Goal: Check status: Check status

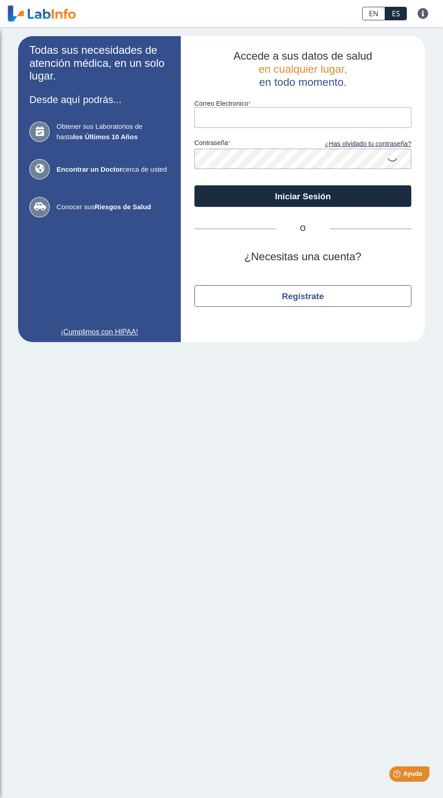
click at [315, 118] on input "Correo Electronico" at bounding box center [302, 117] width 217 height 20
click at [330, 114] on input "Correo Electronico" at bounding box center [302, 117] width 217 height 20
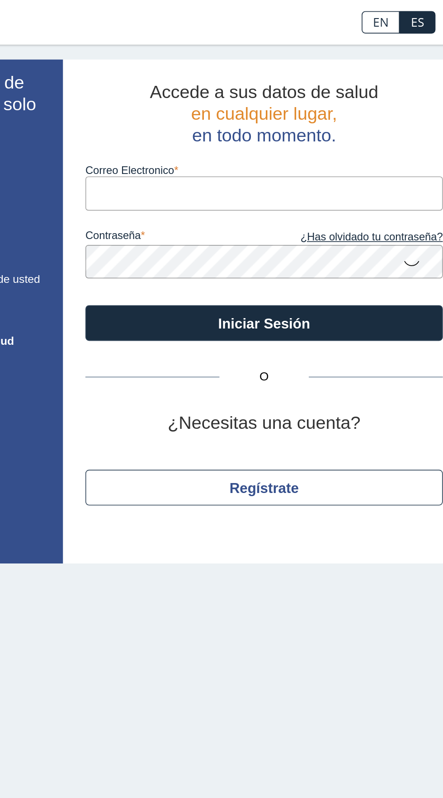
click at [308, 120] on input "Correo Electronico" at bounding box center [302, 117] width 217 height 20
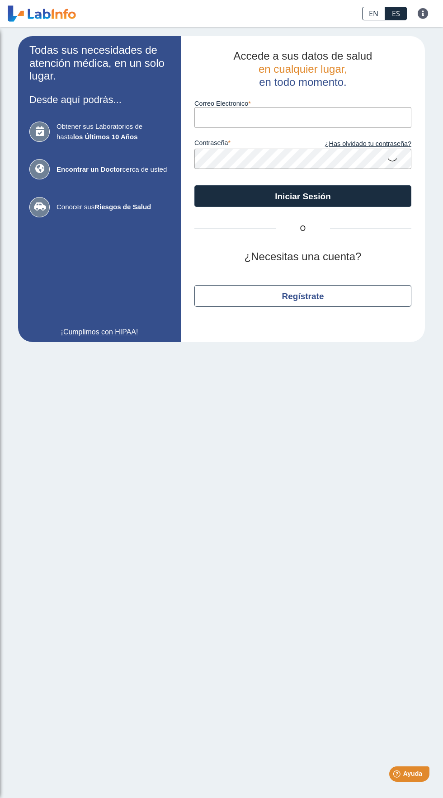
type input "[EMAIL_ADDRESS][DOMAIN_NAME]"
click at [194, 185] on button "Iniciar Sesión" at bounding box center [302, 196] width 217 height 22
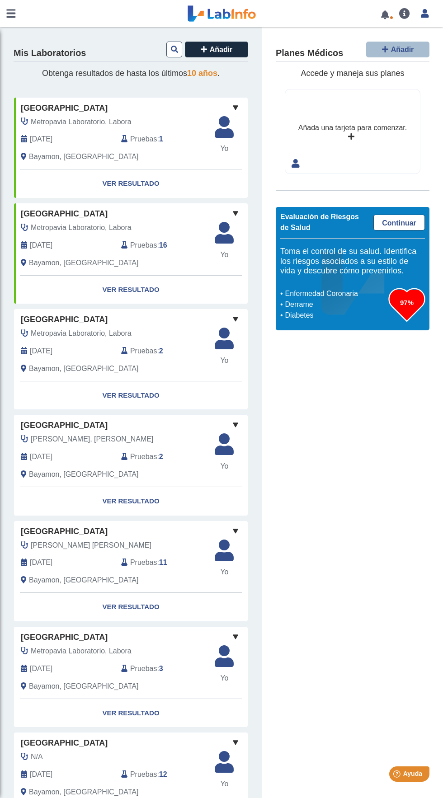
click at [137, 140] on span "Pruebas" at bounding box center [143, 139] width 27 height 11
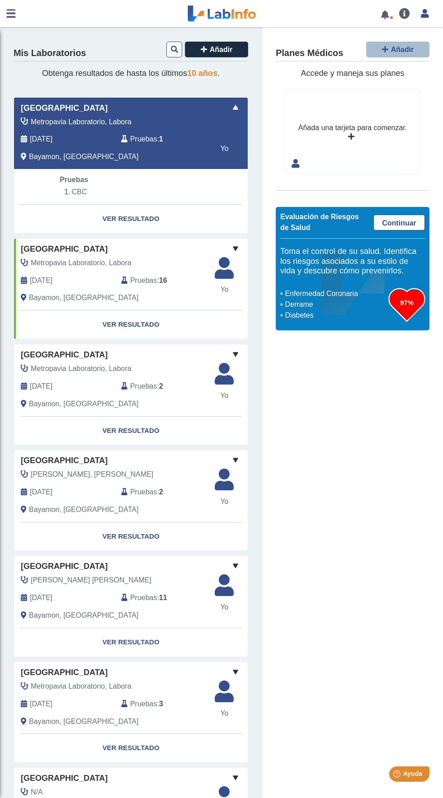
click at [138, 140] on span "Pruebas" at bounding box center [143, 139] width 27 height 11
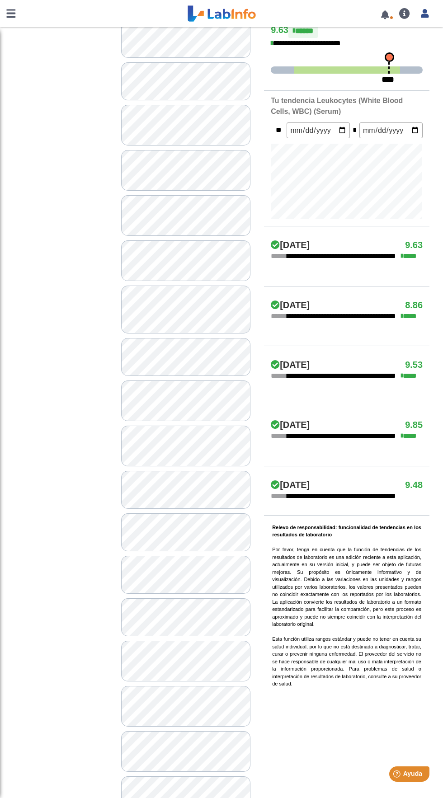
scroll to position [317, 0]
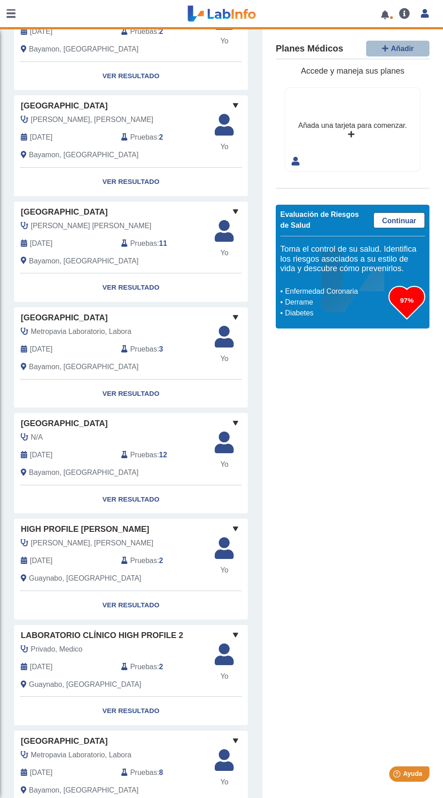
scroll to position [277, 0]
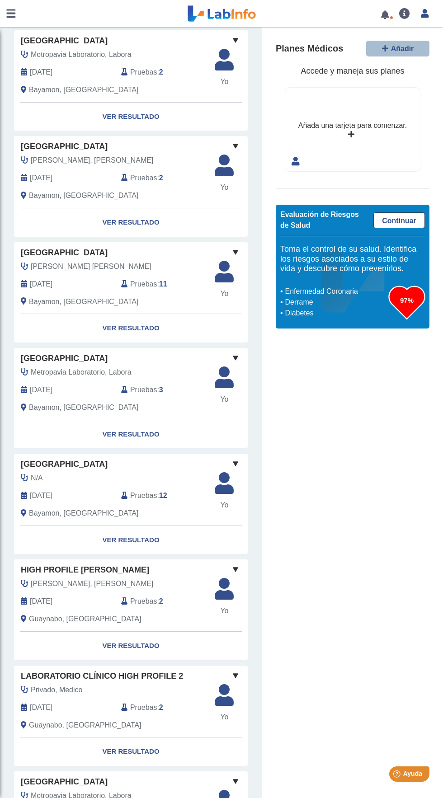
click at [163, 288] on span "11" at bounding box center [163, 284] width 8 height 11
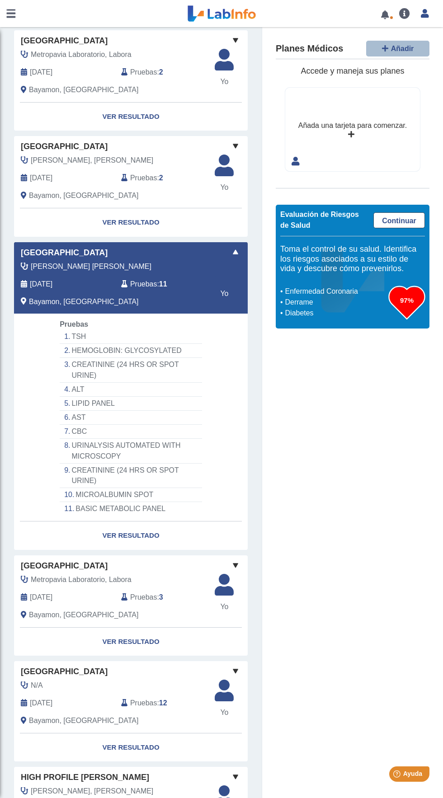
click at [198, 425] on li "CBC" at bounding box center [131, 432] width 142 height 14
click at [158, 274] on div "[PERSON_NAME] [PERSON_NAME] [DATE] Pruebas : 11 Bayamon, [GEOGRAPHIC_DATA]" at bounding box center [114, 287] width 214 height 53
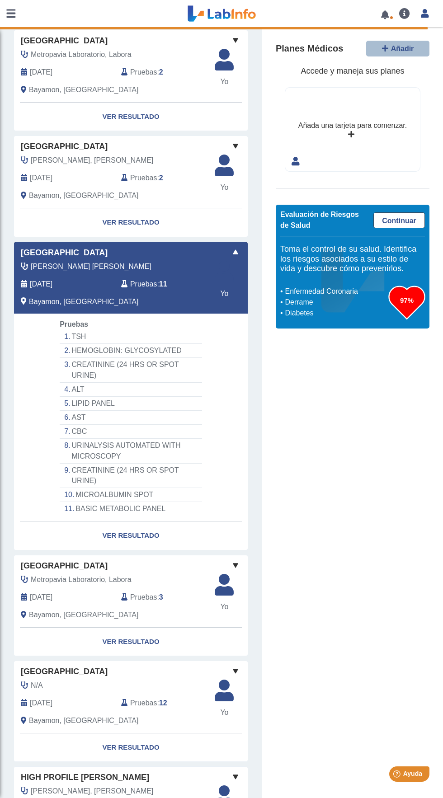
click at [146, 287] on span "Pruebas" at bounding box center [143, 284] width 27 height 11
click at [139, 383] on li "ALT" at bounding box center [131, 390] width 142 height 14
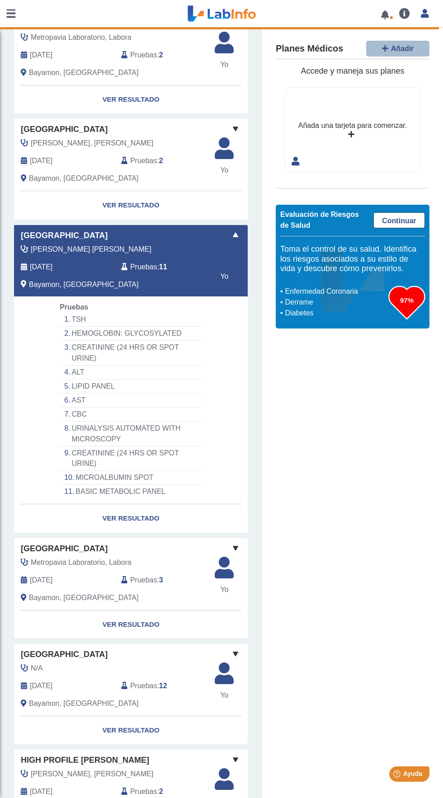
scroll to position [298, 0]
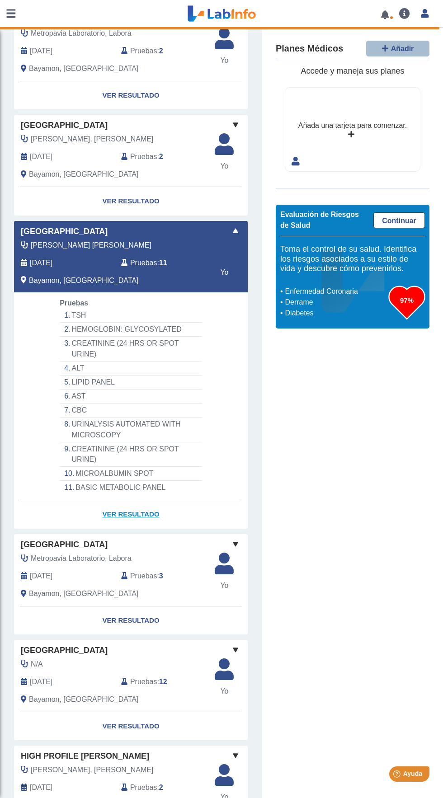
click at [151, 500] on link "Ver Resultado" at bounding box center [131, 514] width 234 height 28
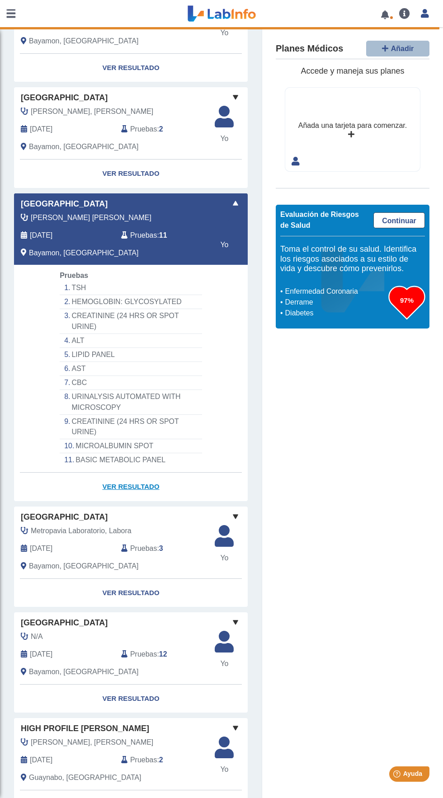
scroll to position [352, 0]
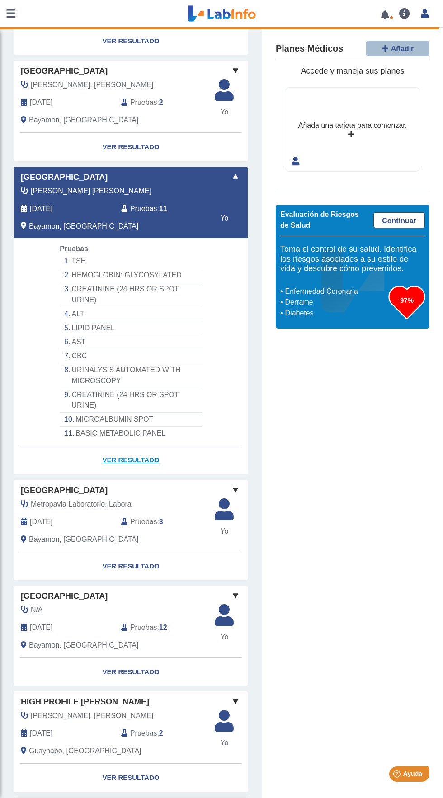
click at [157, 446] on link "Ver Resultado" at bounding box center [131, 460] width 234 height 28
select select "***"
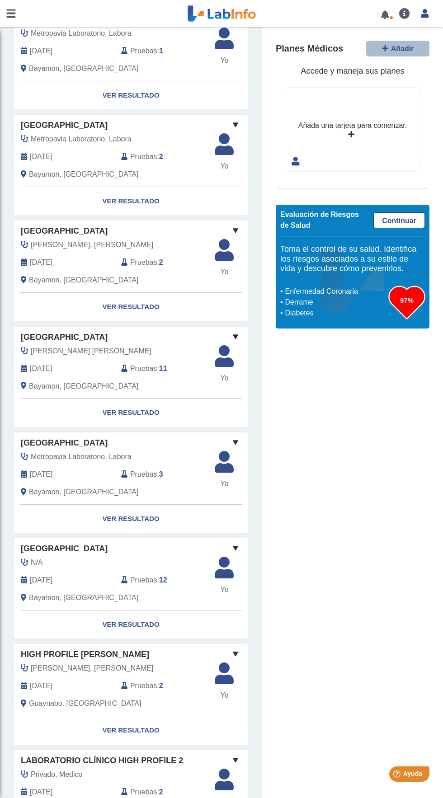
scroll to position [207, 0]
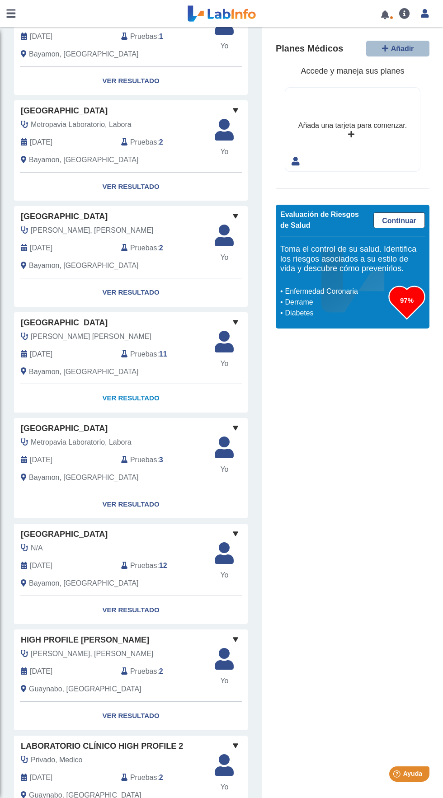
click at [131, 398] on link "Ver Resultado" at bounding box center [131, 398] width 234 height 28
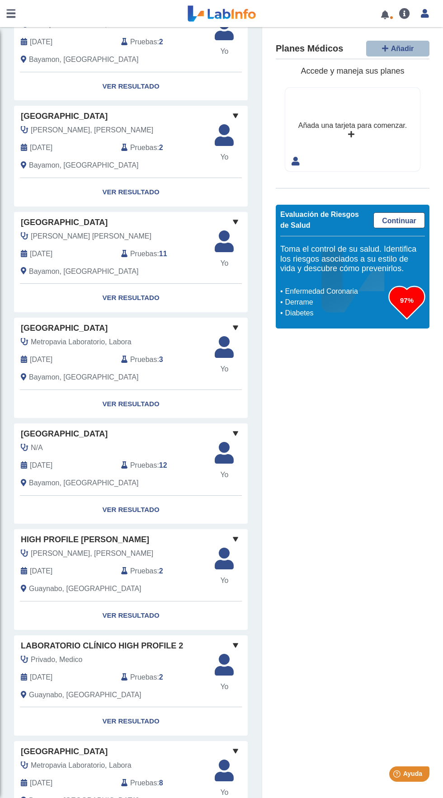
scroll to position [309, 0]
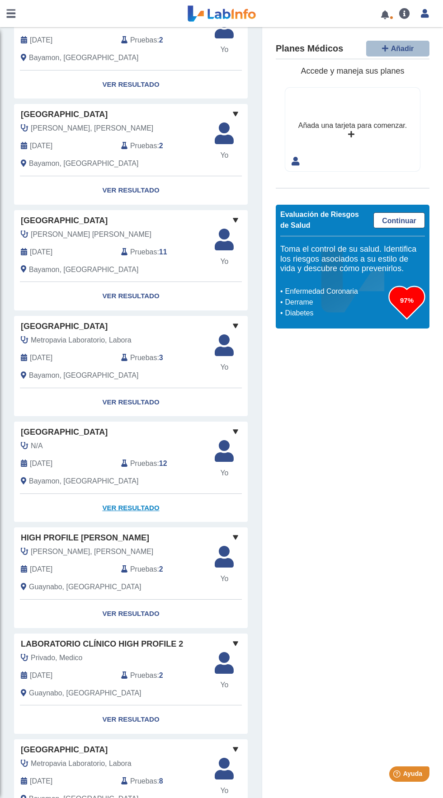
click at [137, 508] on link "Ver Resultado" at bounding box center [131, 508] width 234 height 28
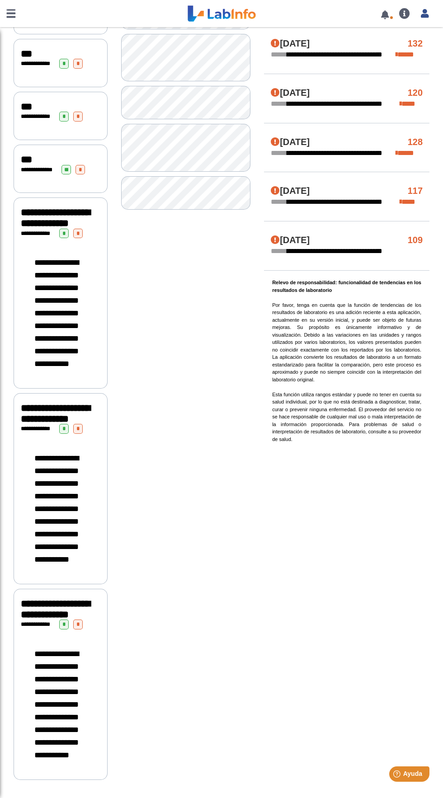
scroll to position [574, 0]
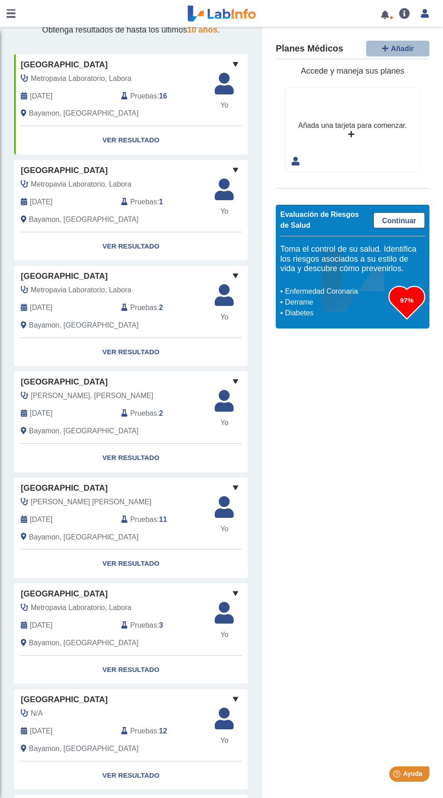
scroll to position [29, 0]
